Goal: Obtain resource: Download file/media

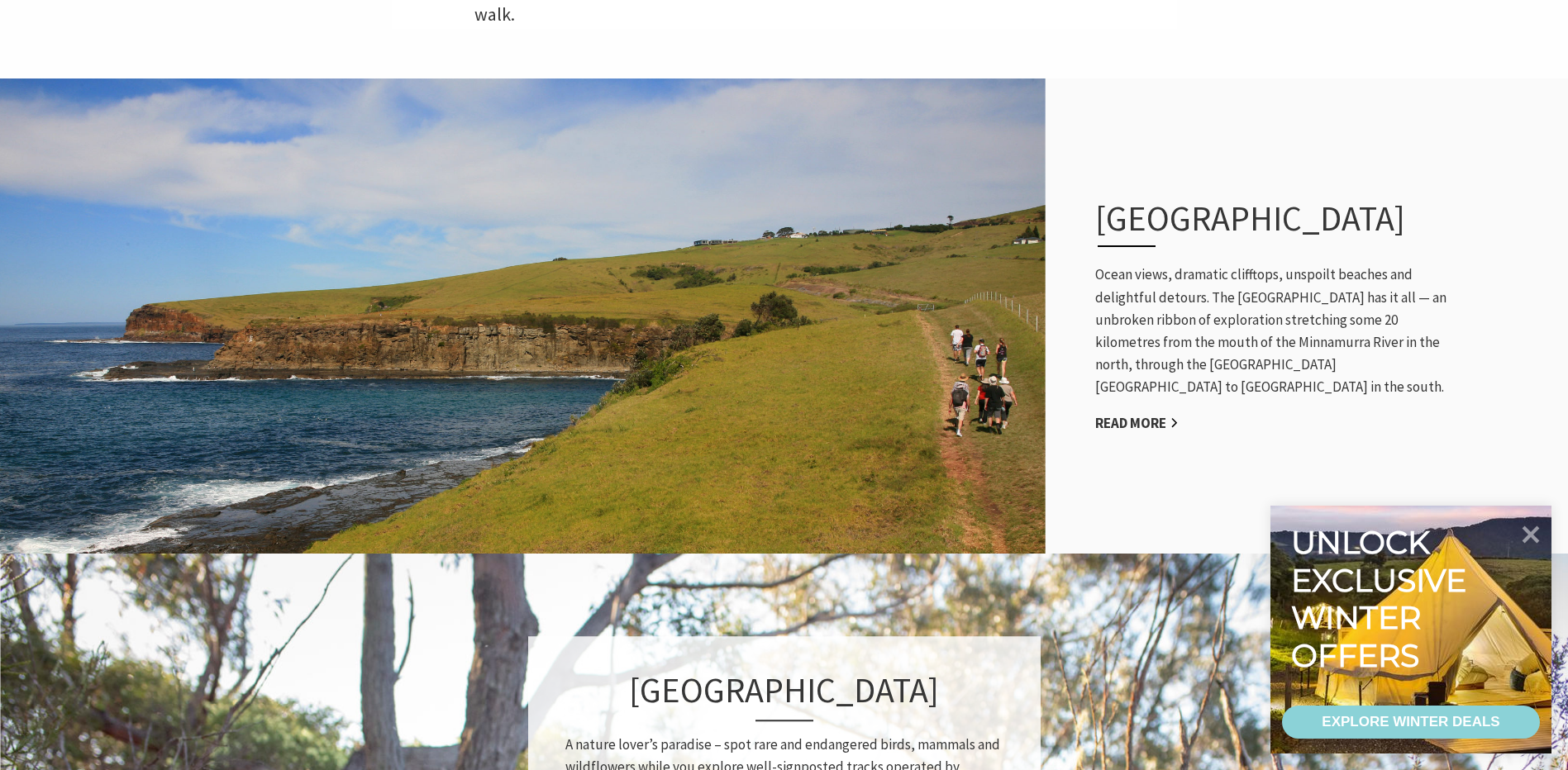
scroll to position [661, 0]
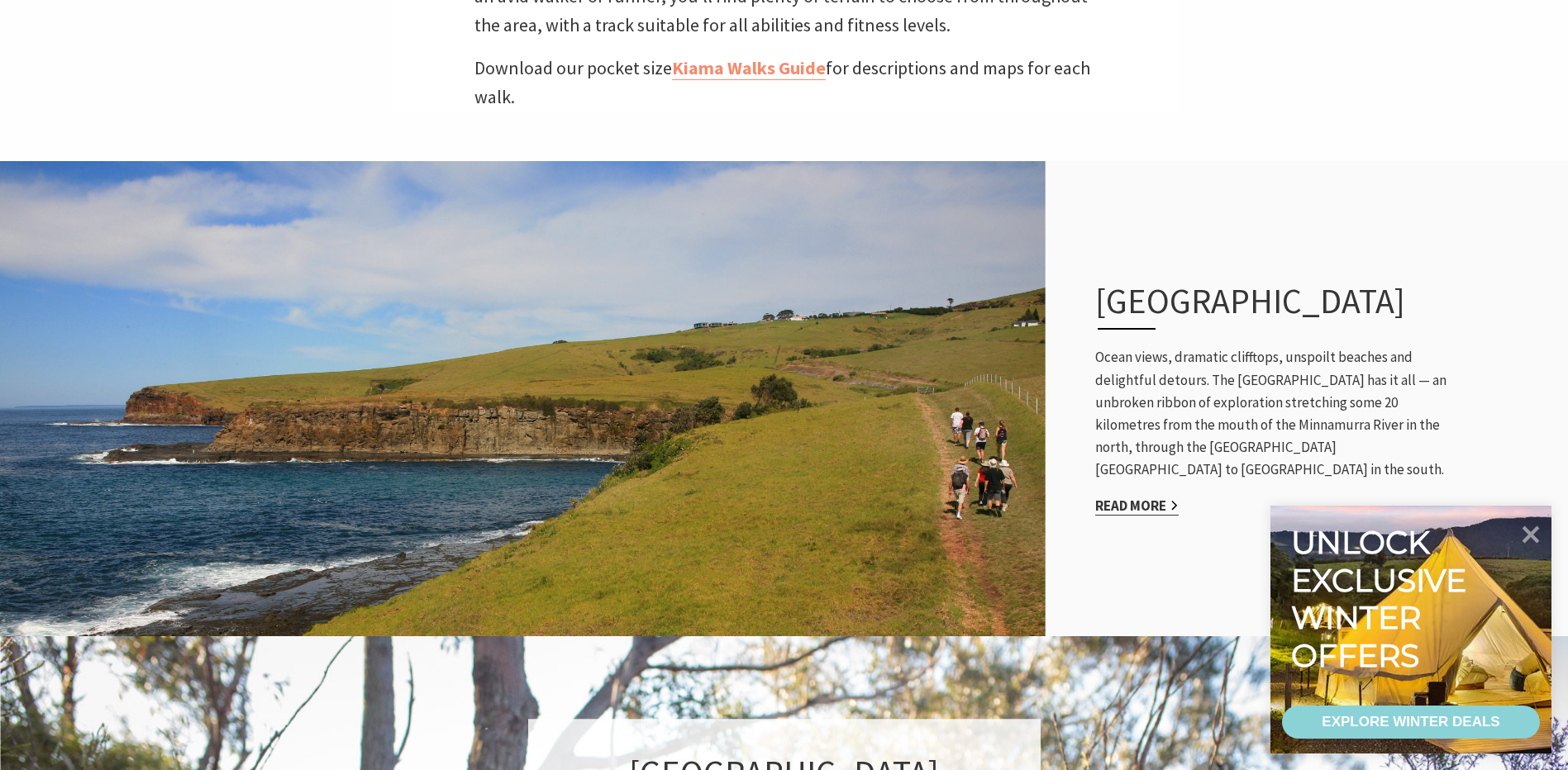
click at [1138, 503] on link "Read More" at bounding box center [1137, 505] width 83 height 19
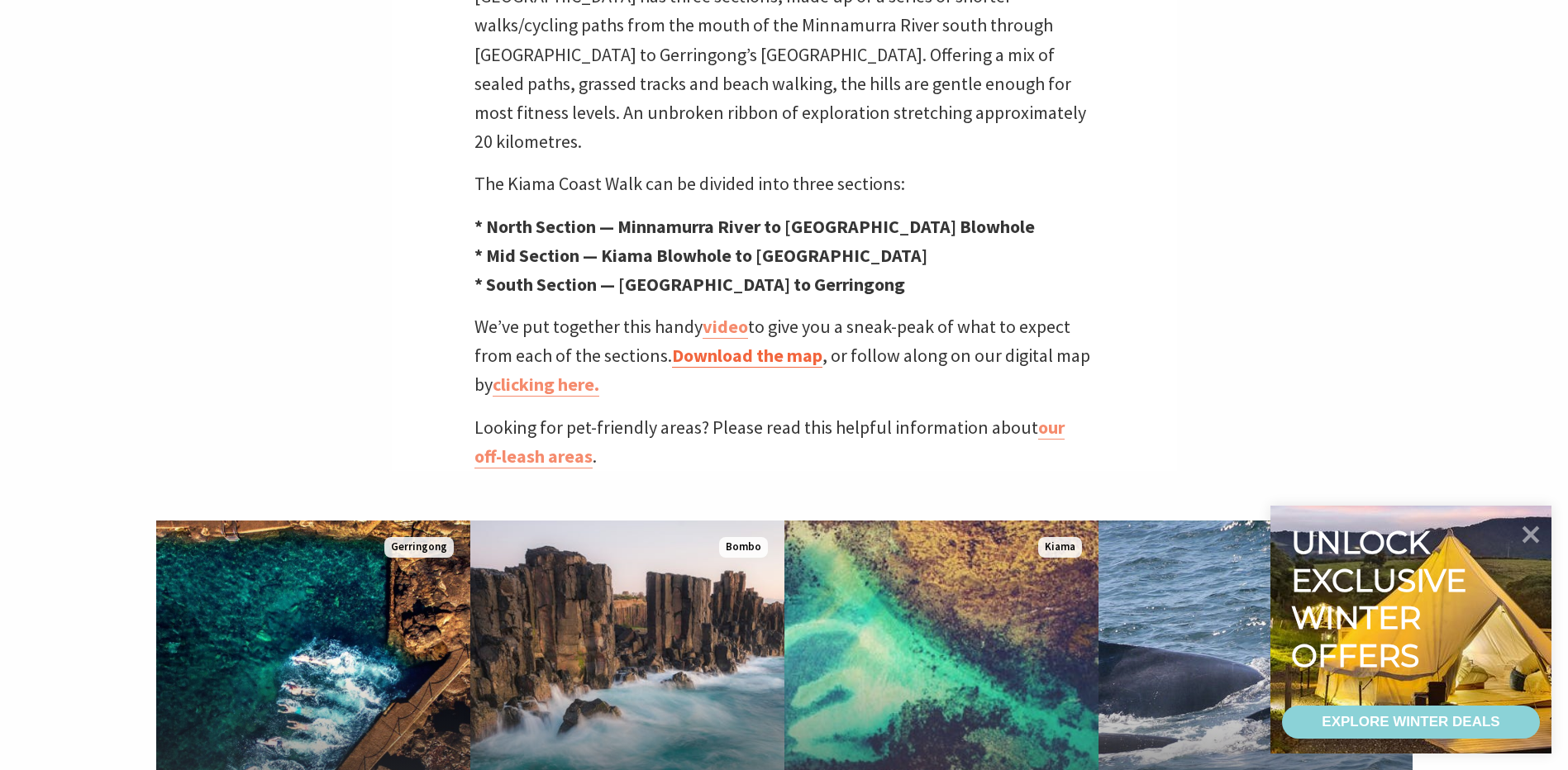
scroll to position [537, 1589]
click at [754, 344] on link "Download the map" at bounding box center [747, 356] width 150 height 24
